Goal: Submit feedback/report problem

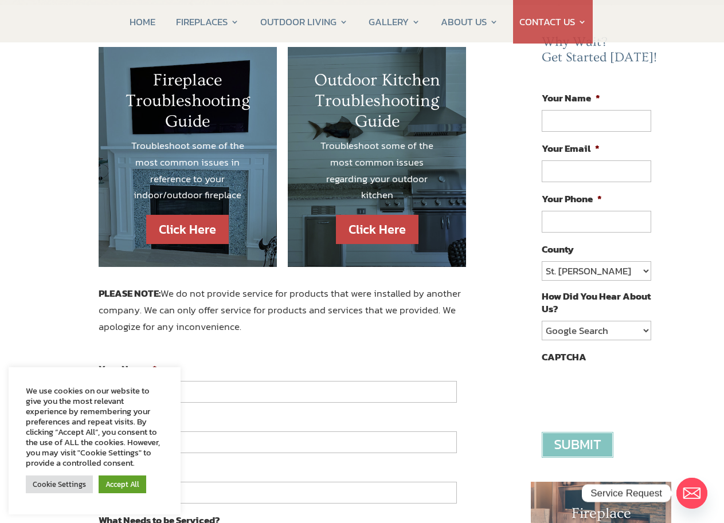
type input "[PERSON_NAME]"
type input "[EMAIL_ADDRESS][DOMAIN_NAME]"
type input "[PHONE_NUMBER]"
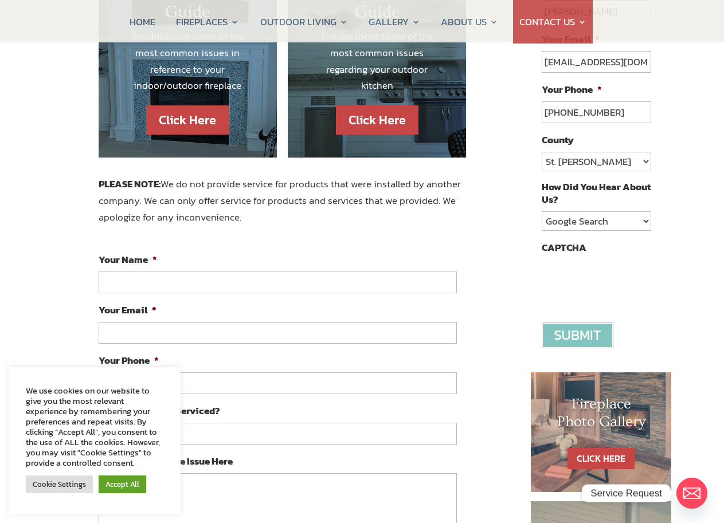
scroll to position [229, 0]
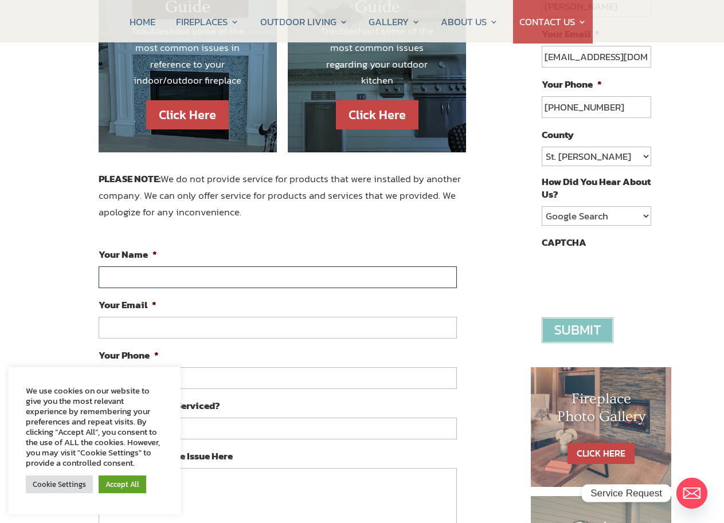
click at [252, 282] on input "Your Name *" at bounding box center [278, 278] width 359 height 22
type input "[PERSON_NAME]"
type input "[EMAIL_ADDRESS][DOMAIN_NAME]"
type input "[PHONE_NUMBER]"
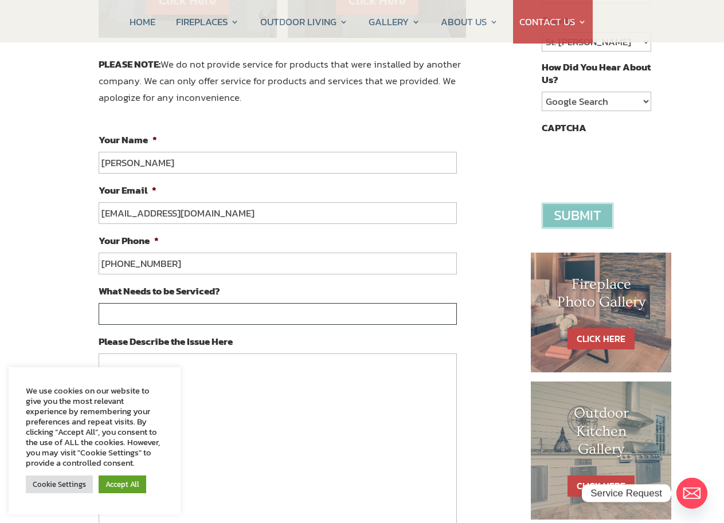
click at [146, 308] on input "What Needs to be Serviced?" at bounding box center [278, 314] width 359 height 22
type input "-"
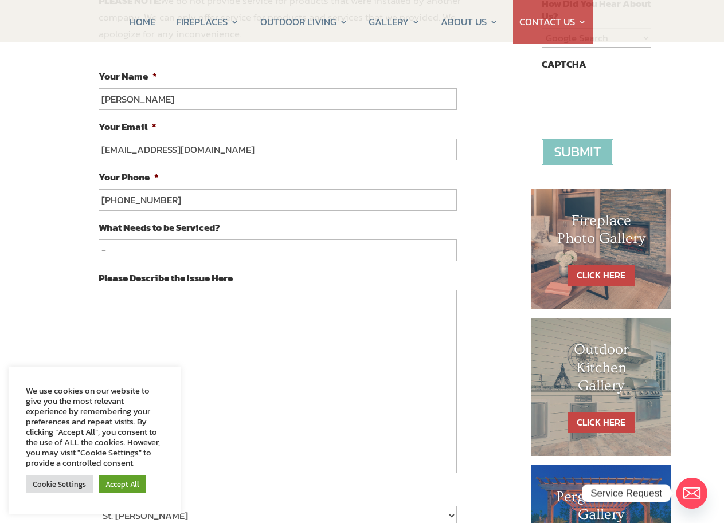
scroll to position [459, 0]
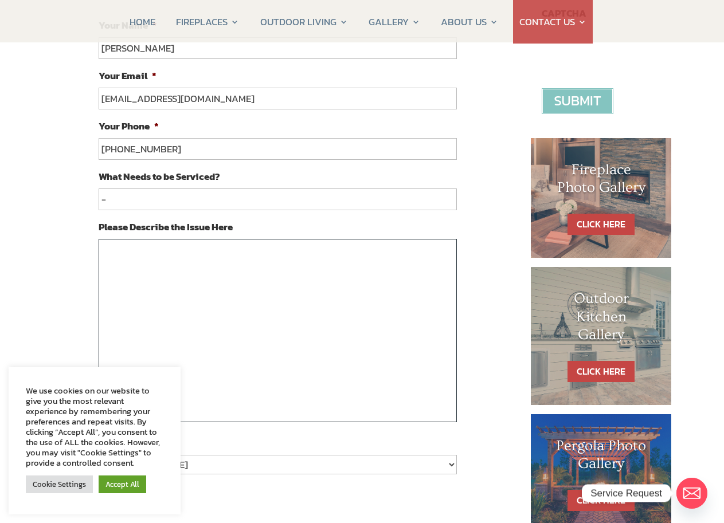
click at [145, 330] on textarea "Please Describe the Issue Here" at bounding box center [278, 330] width 359 height 183
paste textarea "Hello, I would like to offer some suggestions for your website. No cost, no cat…"
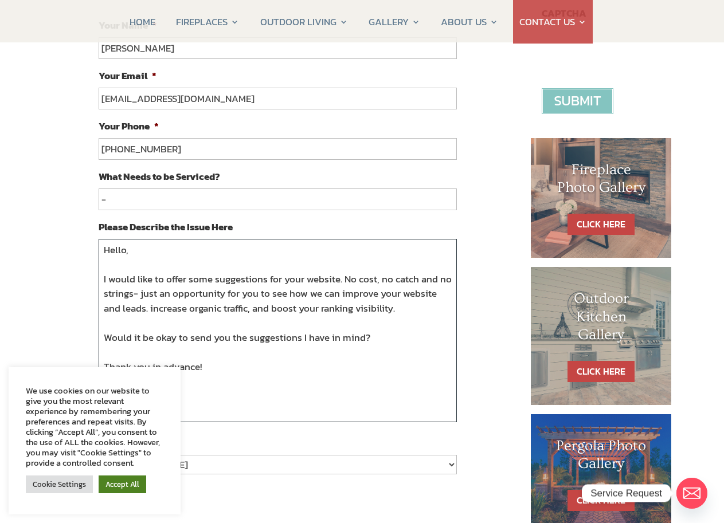
type textarea "Hello, I would like to offer some suggestions for your website. No cost, no cat…"
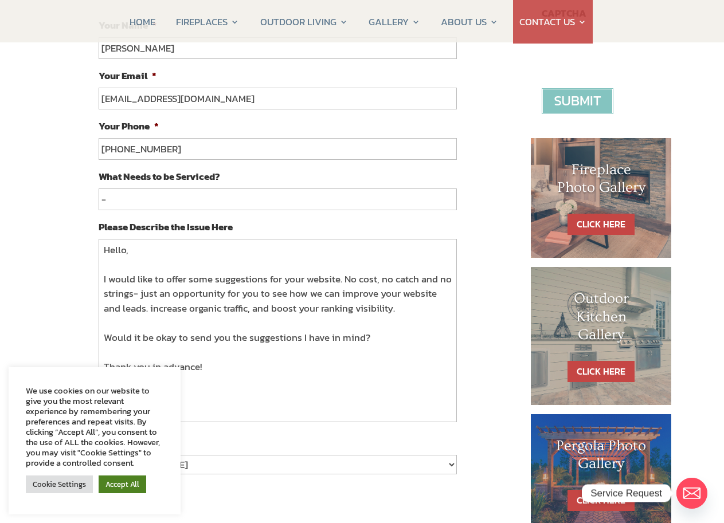
click at [127, 487] on link "Accept All" at bounding box center [123, 485] width 48 height 18
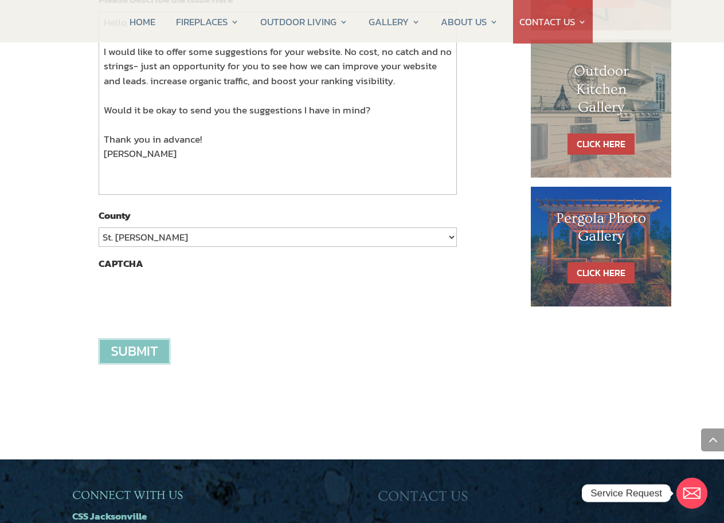
scroll to position [688, 0]
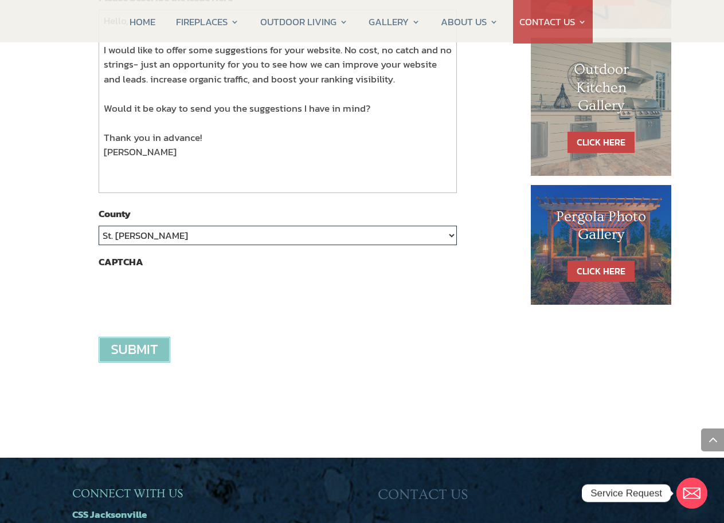
click at [143, 240] on select "St. Johns Clay Volusia Flagler Duval Nassau Other" at bounding box center [278, 235] width 359 height 19
select select "Other"
click at [99, 226] on select "St. Johns Clay Volusia Flagler Duval Nassau Other" at bounding box center [278, 235] width 359 height 19
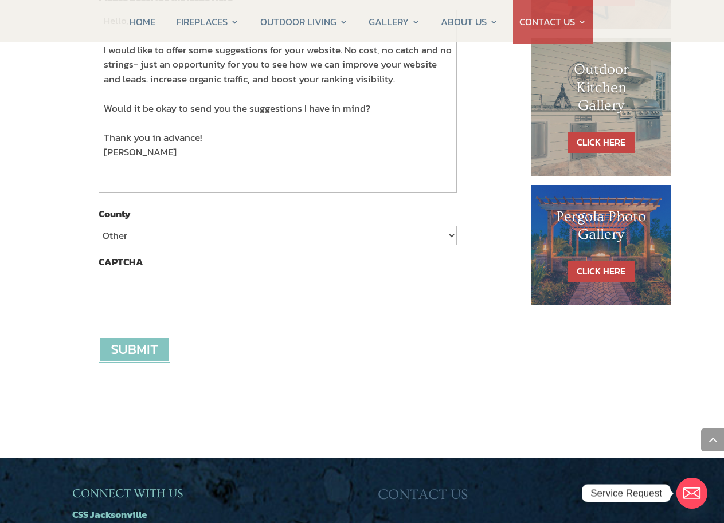
click at [151, 360] on input "image" at bounding box center [135, 350] width 72 height 26
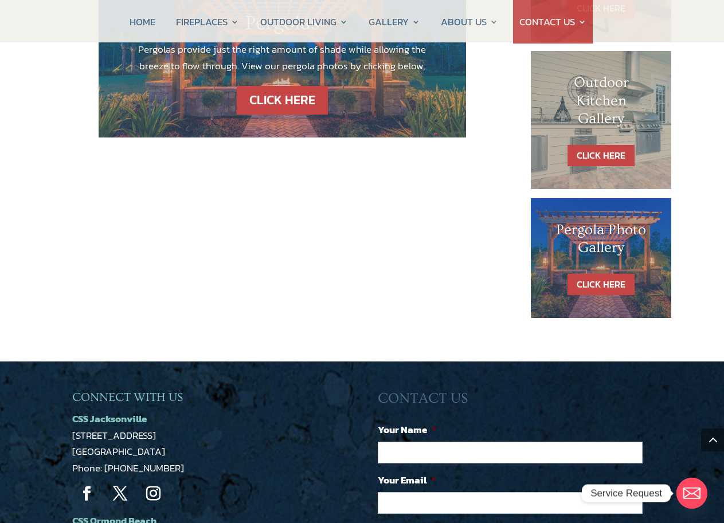
scroll to position [803, 0]
